Goal: Task Accomplishment & Management: Use online tool/utility

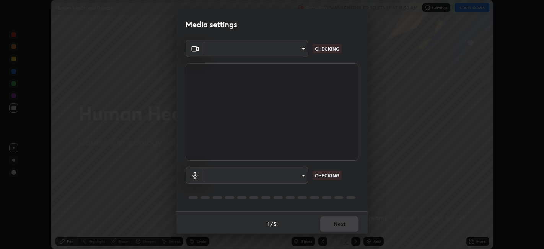
scroll to position [2, 0]
type input "48fc0a16f9878d898b75c0c4e5e46a424a6be3b5c6c23e4932c3d8132f80d268"
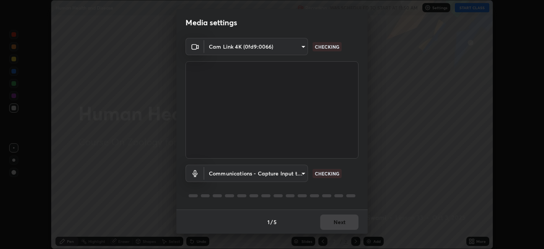
click at [298, 172] on body "Erase all Human Health and Disease Recording WAS SCHEDULED TO START AT 11:50 AM…" at bounding box center [272, 124] width 544 height 249
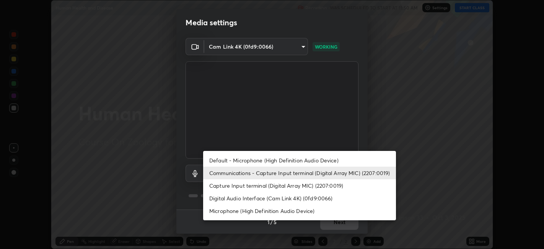
click at [257, 161] on li "Default - Microphone (High Definition Audio Device)" at bounding box center [299, 160] width 193 height 13
type input "default"
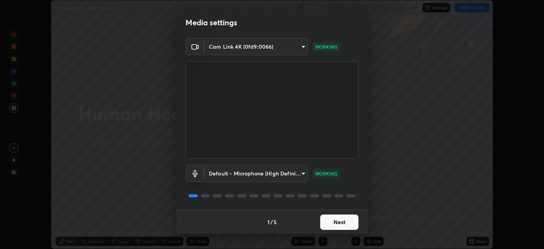
click at [337, 225] on button "Next" at bounding box center [339, 221] width 38 height 15
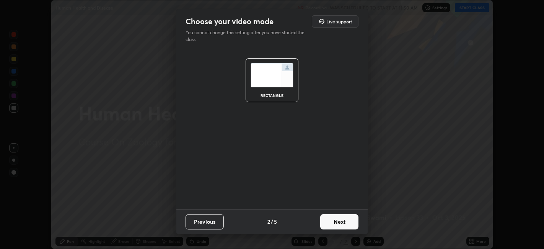
scroll to position [0, 0]
click at [342, 221] on button "Next" at bounding box center [339, 221] width 38 height 15
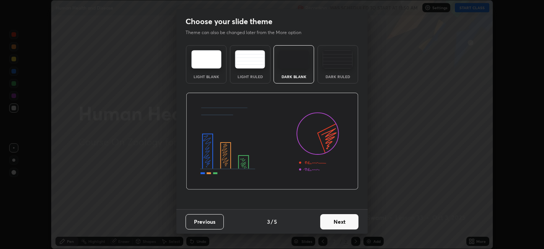
click at [352, 222] on button "Next" at bounding box center [339, 221] width 38 height 15
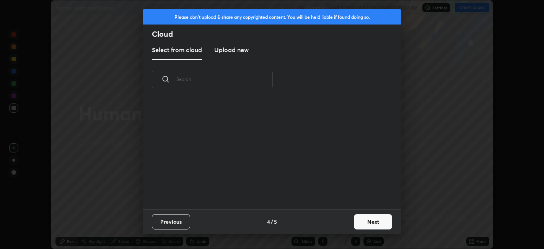
click at [359, 222] on button "Next" at bounding box center [373, 221] width 38 height 15
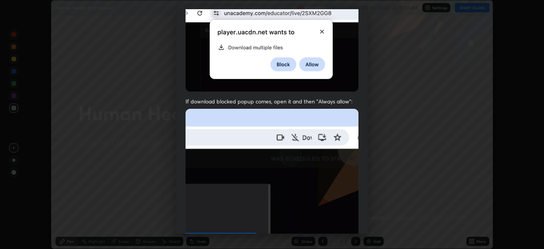
scroll to position [158, 0]
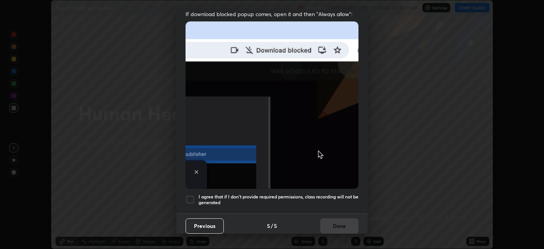
click at [191, 197] on div at bounding box center [190, 199] width 9 height 9
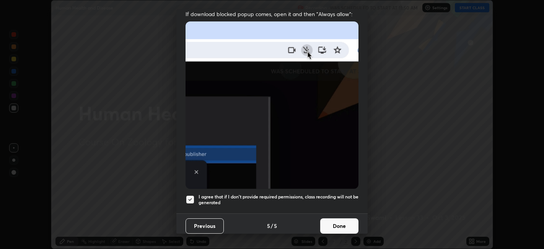
click at [339, 222] on button "Done" at bounding box center [339, 225] width 38 height 15
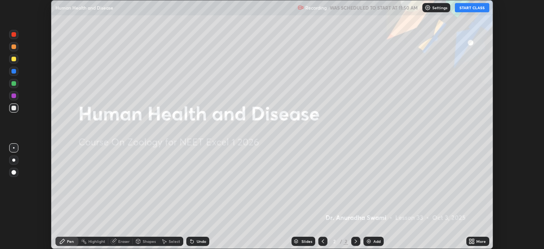
click at [467, 8] on button "START CLASS" at bounding box center [472, 7] width 34 height 9
click at [473, 240] on icon at bounding box center [474, 240] width 2 height 2
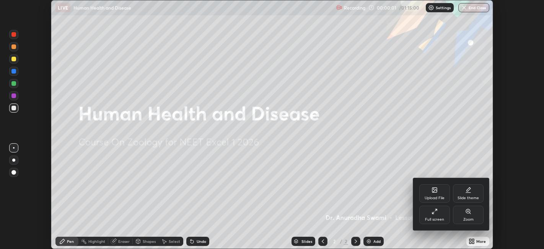
click at [433, 193] on div "Upload File" at bounding box center [434, 193] width 31 height 18
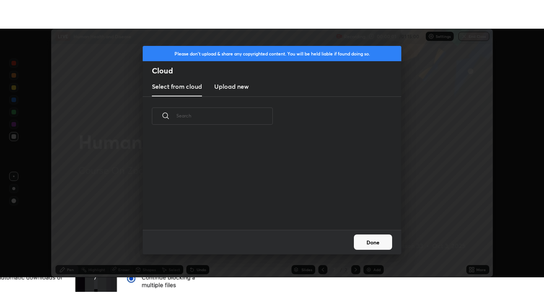
scroll to position [94, 246]
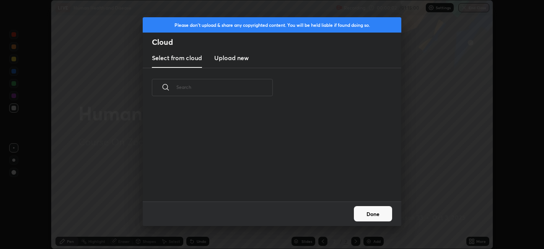
click at [231, 55] on h3 "Upload new" at bounding box center [231, 57] width 34 height 9
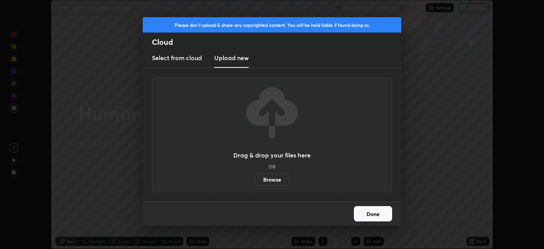
click at [273, 179] on label "Browse" at bounding box center [272, 179] width 34 height 12
click at [255, 179] on input "Browse" at bounding box center [255, 179] width 0 height 12
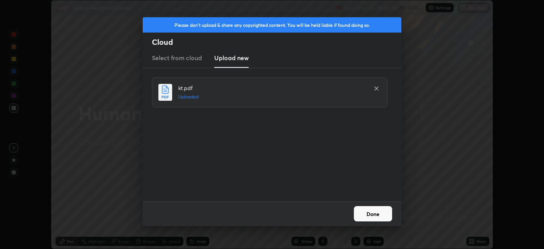
click at [379, 213] on button "Done" at bounding box center [373, 213] width 38 height 15
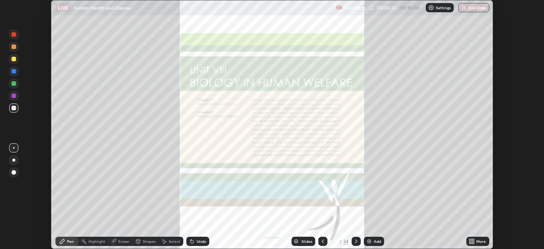
click at [474, 242] on icon at bounding box center [474, 242] width 2 height 2
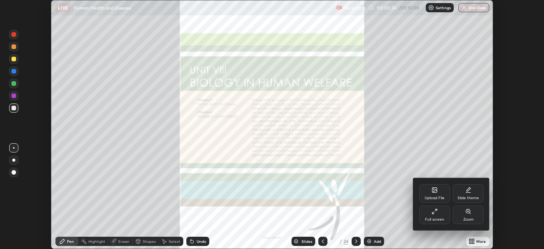
click at [434, 217] on div "Full screen" at bounding box center [434, 219] width 19 height 4
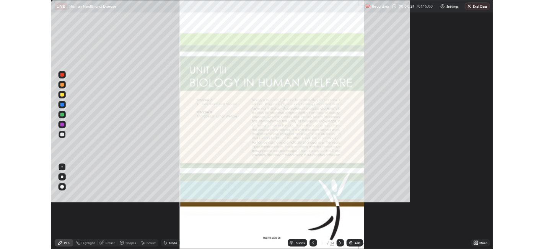
scroll to position [306, 544]
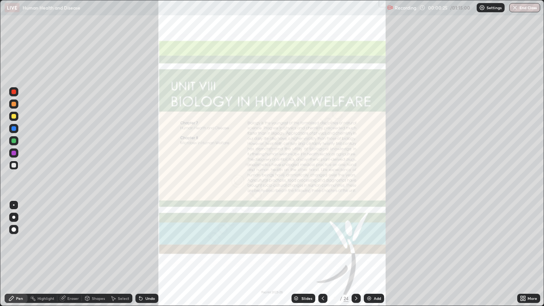
click at [356, 248] on icon at bounding box center [356, 298] width 6 height 6
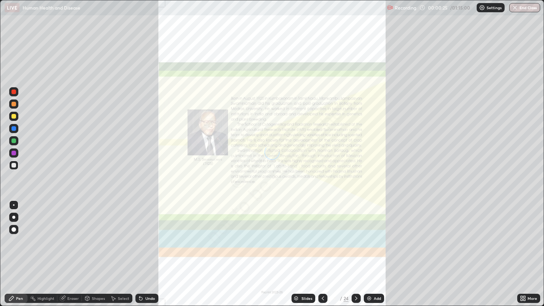
click at [355, 248] on icon at bounding box center [356, 298] width 6 height 6
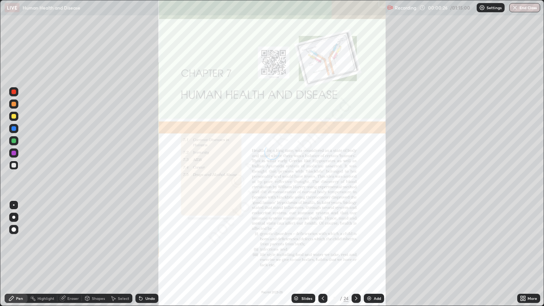
click at [356, 248] on icon at bounding box center [356, 298] width 6 height 6
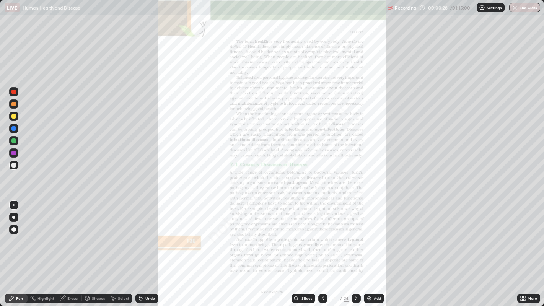
click at [360, 248] on div at bounding box center [356, 298] width 9 height 9
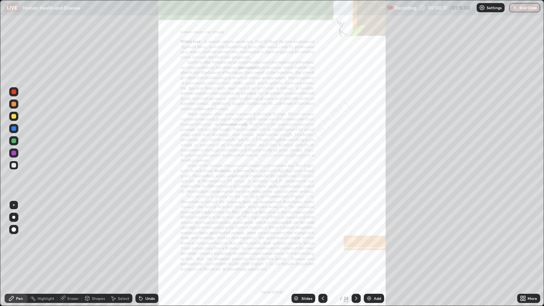
click at [357, 248] on icon at bounding box center [356, 298] width 6 height 6
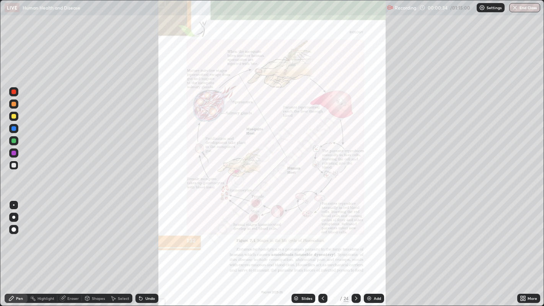
click at [356, 248] on icon at bounding box center [356, 299] width 2 height 4
click at [356, 248] on icon at bounding box center [356, 298] width 6 height 6
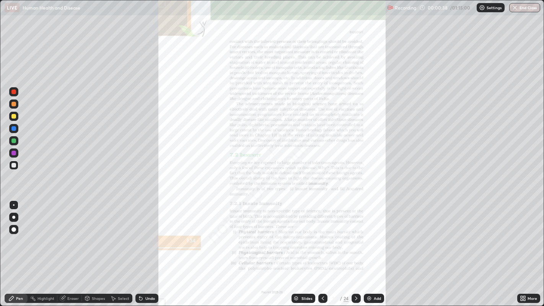
click at [522, 248] on icon at bounding box center [522, 300] width 2 height 2
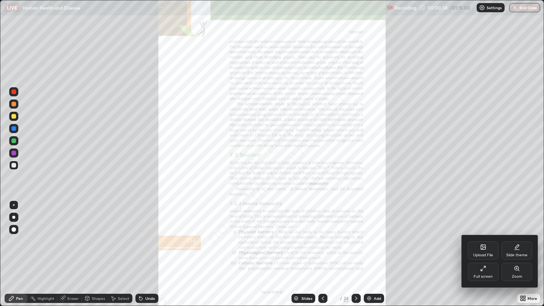
click at [518, 248] on div "Zoom" at bounding box center [517, 272] width 31 height 18
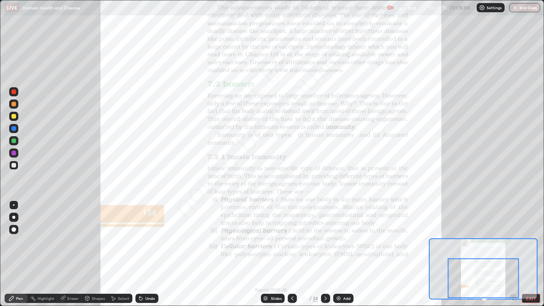
click at [14, 151] on div at bounding box center [13, 153] width 5 height 5
click at [325, 248] on icon at bounding box center [326, 299] width 2 height 4
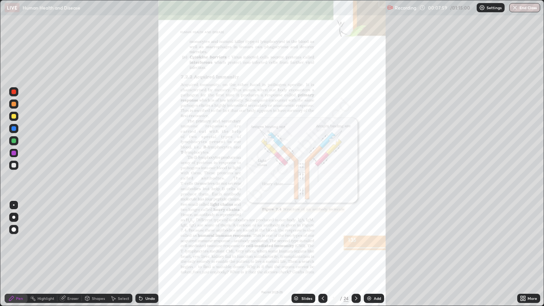
click at [119, 248] on div "Select" at bounding box center [123, 299] width 11 height 4
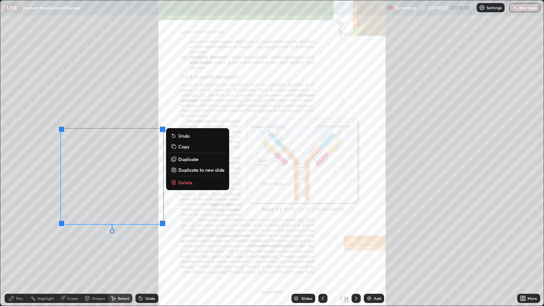
click at [178, 182] on p "Delete" at bounding box center [185, 182] width 14 height 6
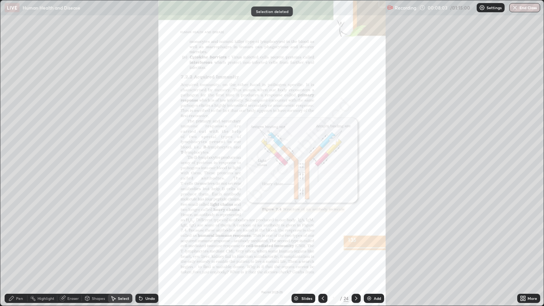
click at [18, 248] on div "Pen" at bounding box center [19, 299] width 7 height 4
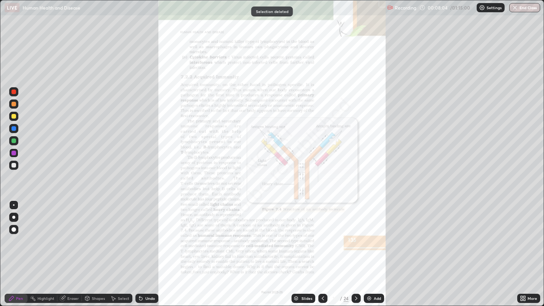
click at [13, 165] on div at bounding box center [13, 165] width 5 height 5
click at [68, 248] on div "Eraser" at bounding box center [69, 298] width 24 height 9
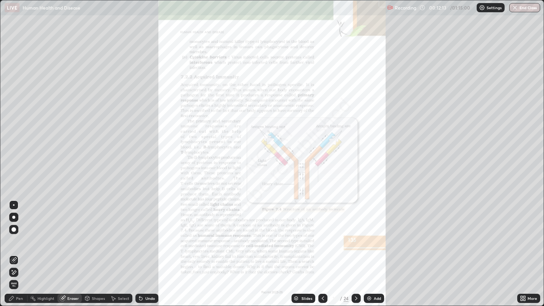
click at [10, 248] on icon at bounding box center [11, 298] width 5 height 5
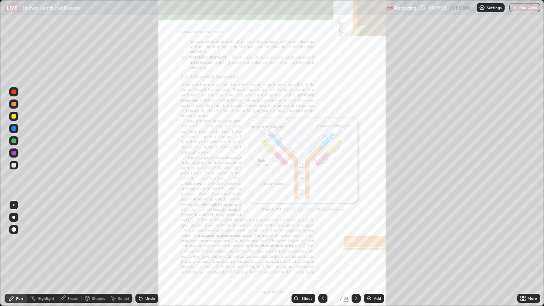
click at [15, 139] on div at bounding box center [13, 141] width 5 height 5
click at [371, 248] on div "Add" at bounding box center [374, 298] width 20 height 9
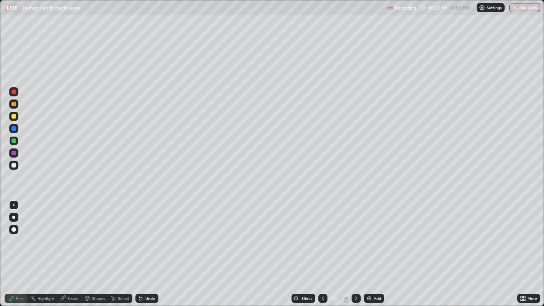
click at [15, 165] on div at bounding box center [13, 165] width 5 height 5
click at [113, 248] on icon at bounding box center [114, 299] width 4 height 5
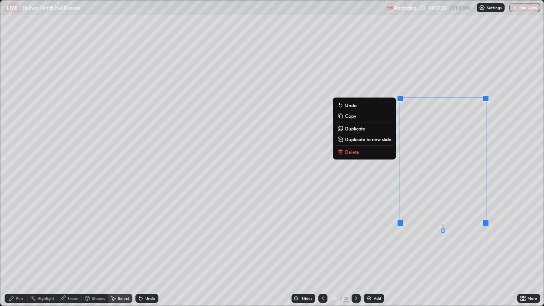
click at [382, 152] on button "Delete" at bounding box center [364, 151] width 57 height 9
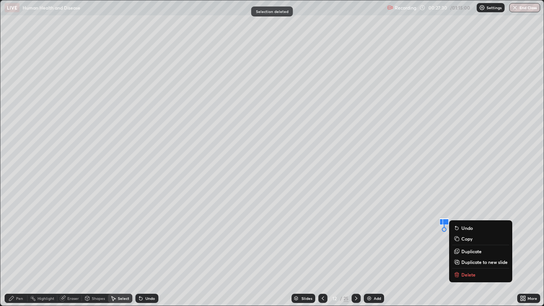
click at [467, 248] on p "Delete" at bounding box center [469, 275] width 14 height 6
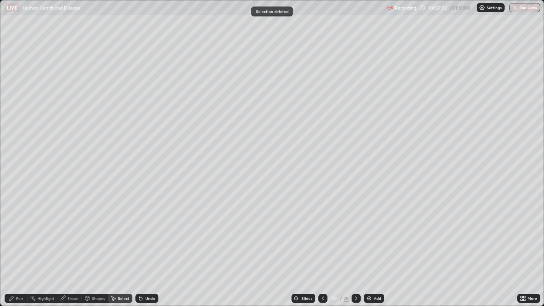
click at [22, 248] on div "Pen" at bounding box center [19, 299] width 7 height 4
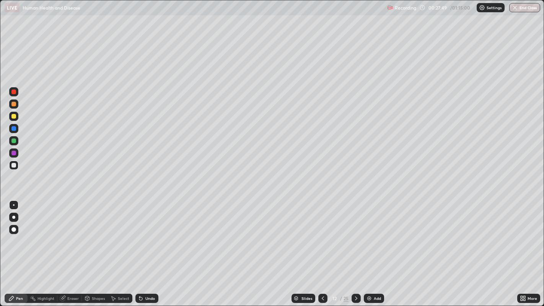
click at [72, 248] on div "Eraser" at bounding box center [72, 299] width 11 height 4
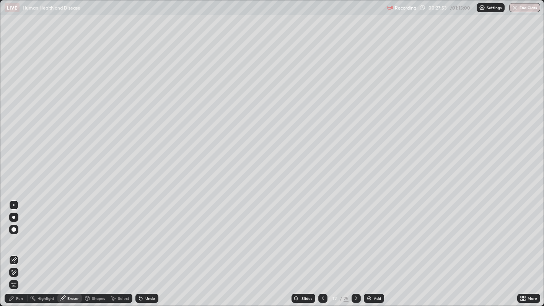
click at [19, 248] on div "Pen" at bounding box center [16, 298] width 23 height 9
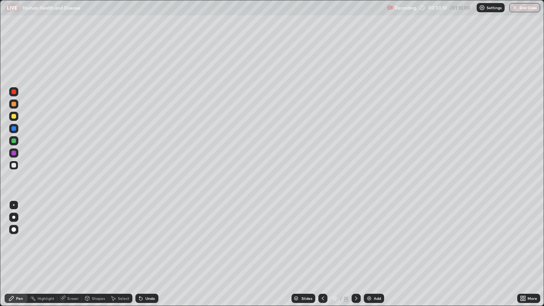
click at [367, 248] on img at bounding box center [369, 298] width 6 height 6
click at [13, 140] on div at bounding box center [13, 141] width 5 height 5
click at [15, 165] on div at bounding box center [13, 165] width 5 height 5
click at [13, 153] on div at bounding box center [13, 153] width 5 height 5
click at [14, 166] on div at bounding box center [13, 165] width 5 height 5
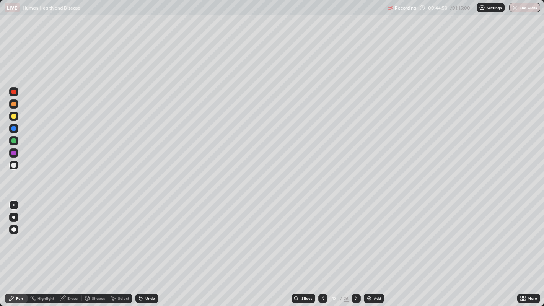
click at [369, 248] on img at bounding box center [369, 298] width 6 height 6
click at [322, 248] on icon at bounding box center [323, 298] width 6 height 6
click at [356, 248] on icon at bounding box center [356, 298] width 6 height 6
click at [323, 248] on icon at bounding box center [323, 298] width 6 height 6
click at [356, 248] on icon at bounding box center [356, 298] width 6 height 6
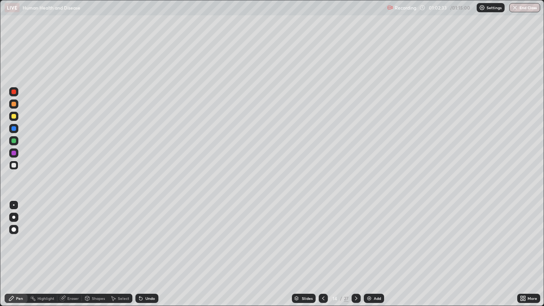
click at [356, 248] on icon at bounding box center [356, 298] width 6 height 6
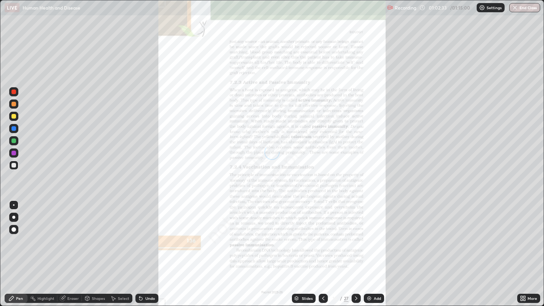
click at [327, 248] on div at bounding box center [323, 298] width 9 height 9
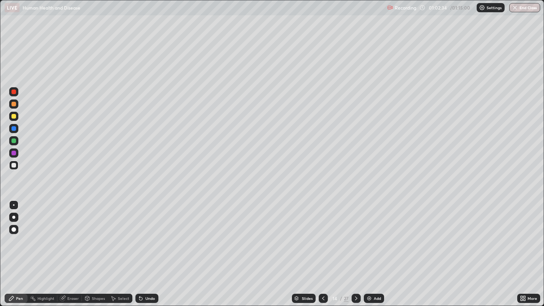
click at [322, 248] on icon at bounding box center [323, 298] width 6 height 6
click at [513, 8] on img "button" at bounding box center [515, 8] width 6 height 6
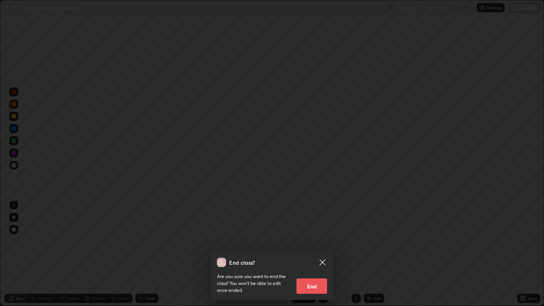
click at [316, 248] on button "End" at bounding box center [312, 286] width 31 height 15
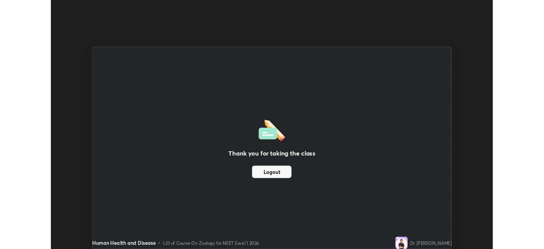
scroll to position [38020, 37724]
